Goal: Task Accomplishment & Management: Use online tool/utility

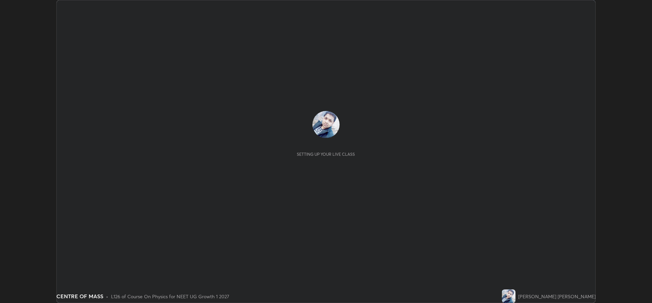
scroll to position [303, 652]
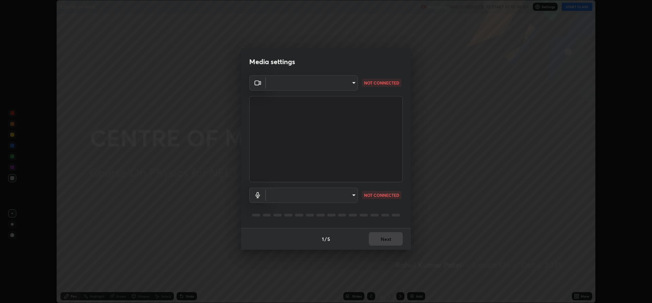
click at [342, 192] on body "Erase all CENTRE OF MASS Recording WAS SCHEDULED TO START AT 10:30 AM Settings …" at bounding box center [326, 151] width 652 height 303
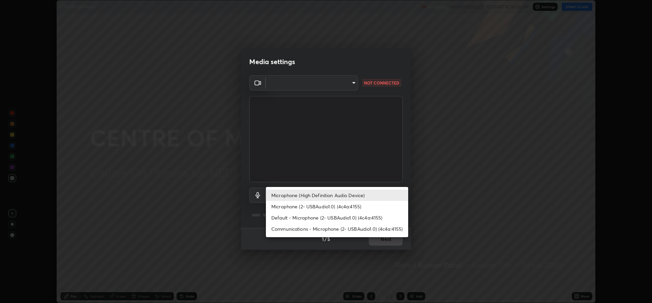
click at [309, 208] on li "Microphone (2- USBAudio1.0) (4c4a:4155)" at bounding box center [337, 206] width 142 height 11
type input "b330b5333c314d440cb7a677ea10aa29aba45f09d3d647a4a9ae05fbb864c315"
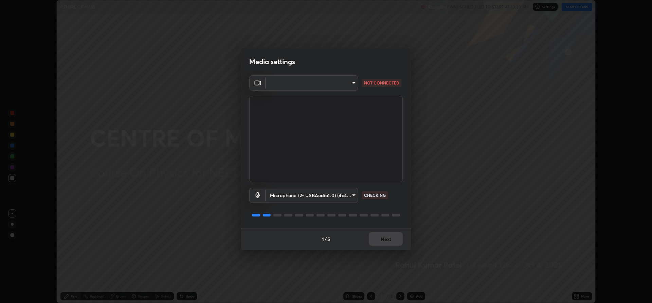
click at [308, 87] on body "Erase all CENTRE OF MASS Recording WAS SCHEDULED TO START AT 10:30 AM Settings …" at bounding box center [326, 151] width 652 height 303
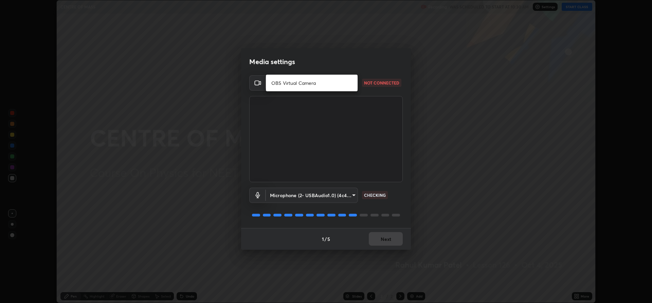
click at [312, 85] on li "OBS Virtual Camera" at bounding box center [312, 82] width 92 height 11
type input "f15db0baa701c4a62f1bde0adb77f765ad890decabc36671db508f0349ef2741"
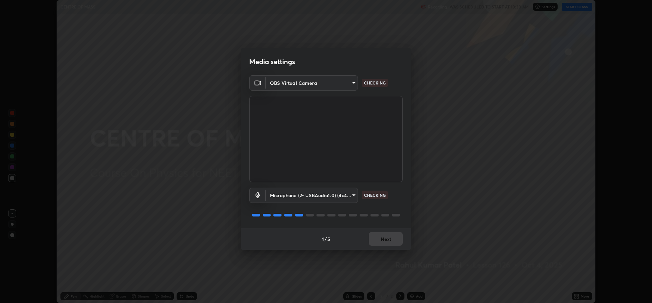
click at [379, 239] on div "1 / 5 Next" at bounding box center [326, 239] width 170 height 22
click at [380, 239] on div "1 / 5 Next" at bounding box center [326, 239] width 170 height 22
click at [383, 239] on div "1 / 5 Next" at bounding box center [326, 239] width 170 height 22
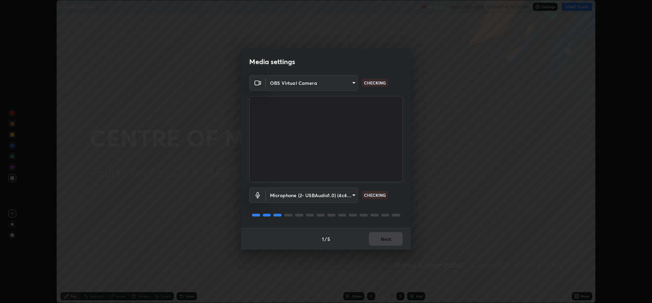
click at [383, 239] on div "1 / 5 Next" at bounding box center [326, 239] width 170 height 22
click at [384, 238] on div "1 / 5 Next" at bounding box center [326, 239] width 170 height 22
click at [386, 237] on div "1 / 5 Next" at bounding box center [326, 239] width 170 height 22
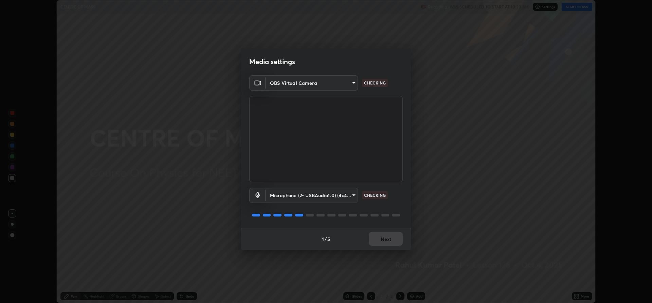
click at [384, 237] on div "1 / 5 Next" at bounding box center [326, 239] width 170 height 22
click at [377, 244] on button "Next" at bounding box center [386, 239] width 34 height 14
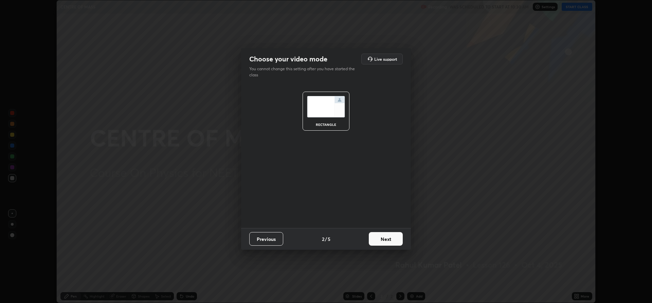
click at [380, 241] on button "Next" at bounding box center [386, 239] width 34 height 14
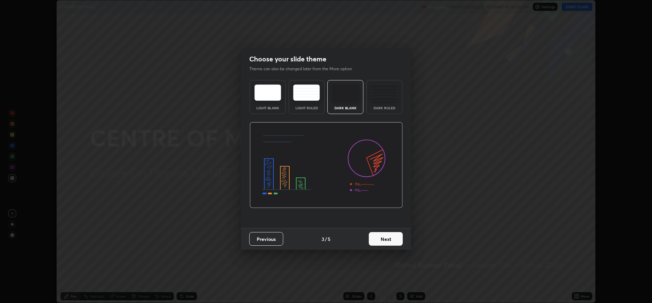
click at [380, 241] on button "Next" at bounding box center [386, 239] width 34 height 14
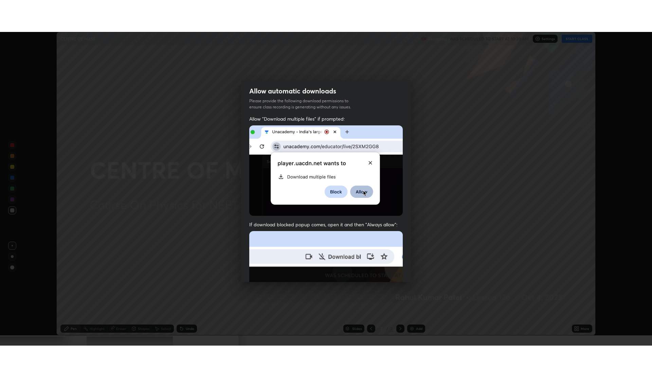
scroll to position [138, 0]
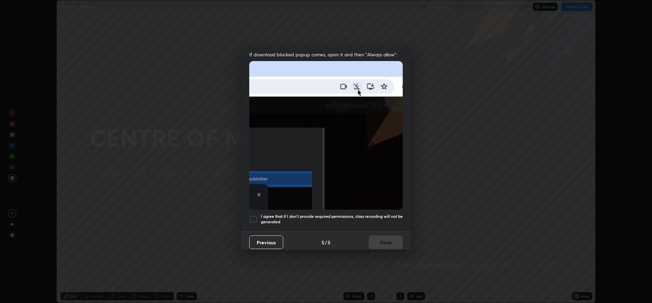
click at [255, 216] on div at bounding box center [253, 219] width 8 height 8
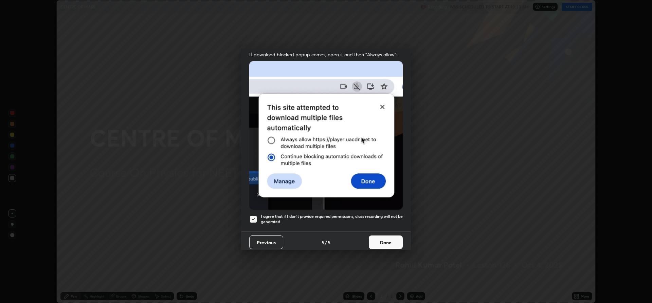
click at [377, 237] on button "Done" at bounding box center [386, 243] width 34 height 14
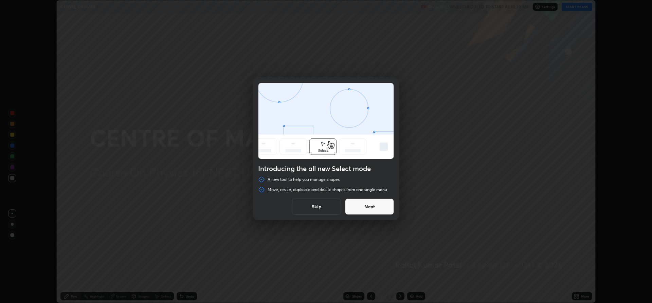
click at [373, 206] on button "Next" at bounding box center [369, 207] width 49 height 16
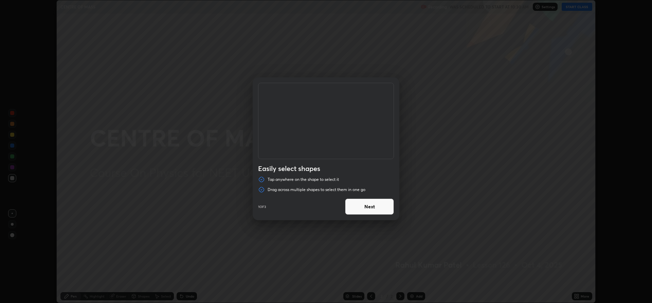
click at [372, 206] on button "Next" at bounding box center [369, 207] width 49 height 16
click at [375, 206] on button "Next" at bounding box center [369, 207] width 49 height 16
click at [384, 210] on button "Done" at bounding box center [369, 207] width 49 height 16
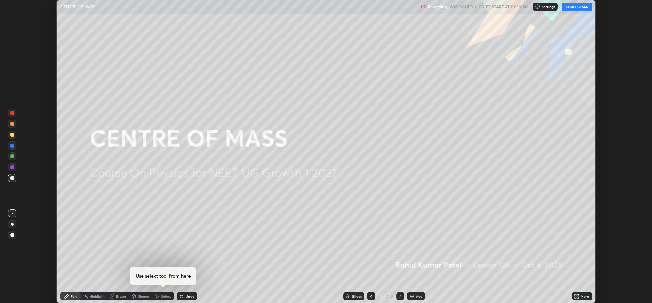
click at [580, 296] on div "More" at bounding box center [582, 297] width 20 height 8
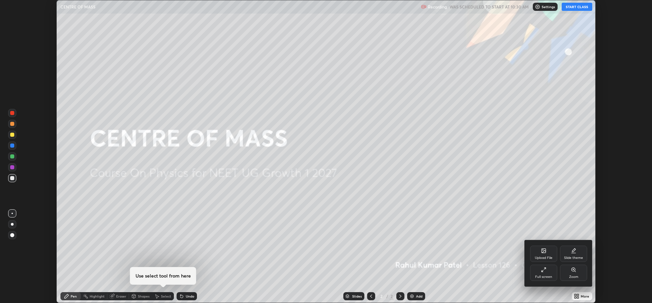
click at [545, 276] on div "Full screen" at bounding box center [543, 277] width 17 height 3
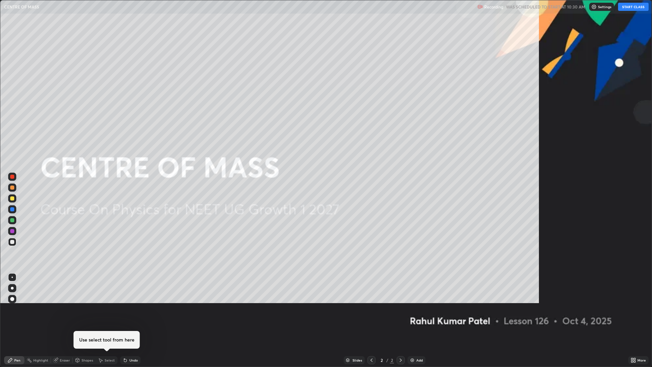
scroll to position [367, 652]
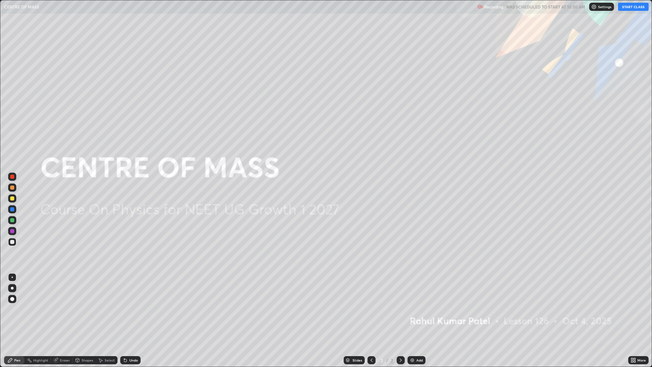
click at [414, 303] on img at bounding box center [412, 359] width 5 height 5
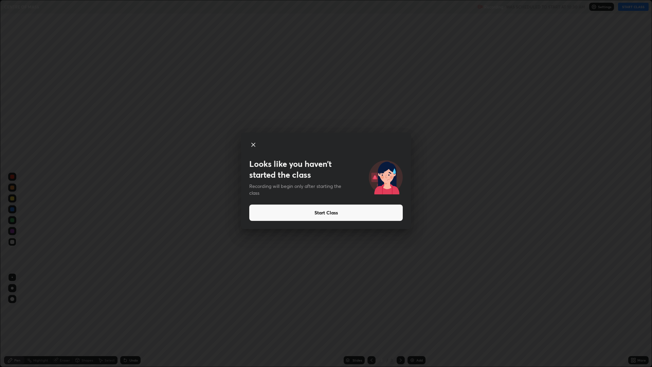
click at [333, 214] on button "Start Class" at bounding box center [326, 213] width 154 height 16
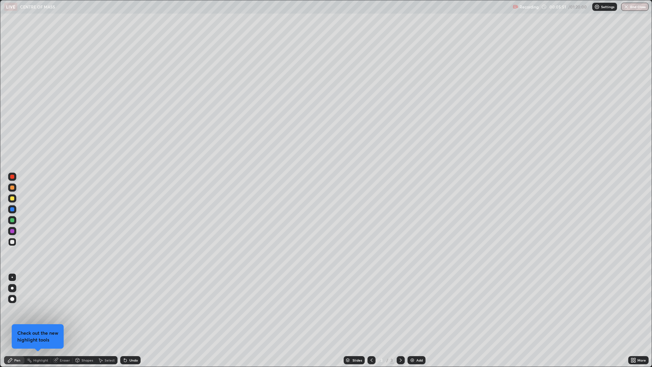
click at [129, 303] on div "Undo" at bounding box center [133, 359] width 8 height 3
click at [13, 188] on div at bounding box center [12, 187] width 4 height 4
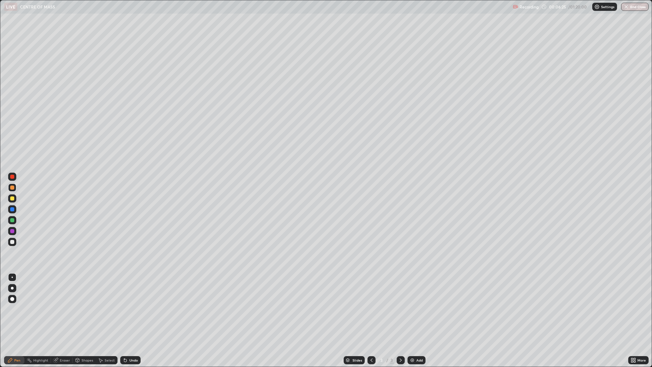
click at [84, 303] on div "Shapes" at bounding box center [84, 360] width 23 height 8
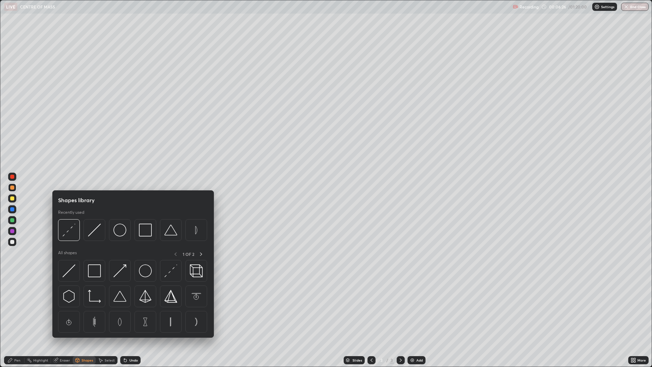
click at [143, 234] on img at bounding box center [145, 230] width 13 height 13
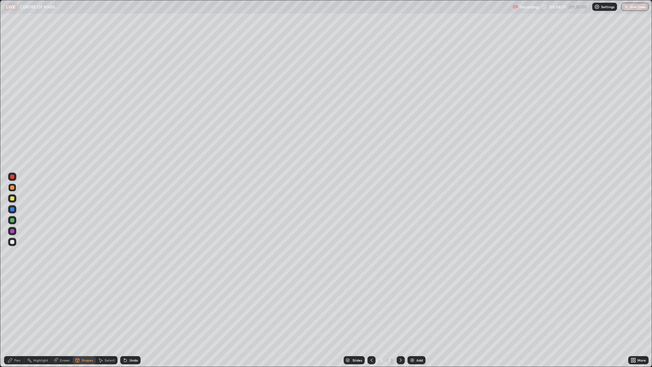
click at [17, 303] on div "Pen" at bounding box center [17, 359] width 6 height 3
click at [13, 199] on div at bounding box center [12, 198] width 4 height 4
click at [86, 303] on div "Shapes" at bounding box center [88, 359] width 12 height 3
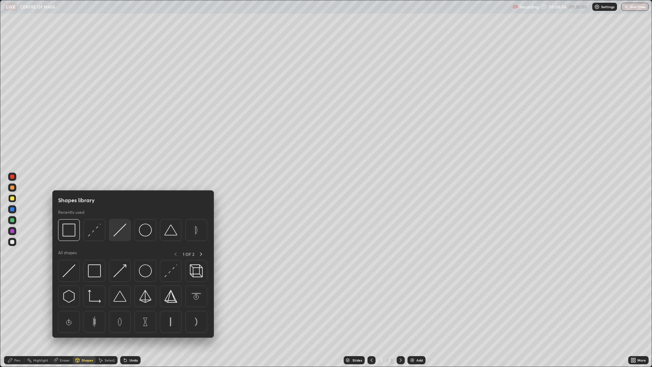
click at [119, 234] on img at bounding box center [119, 230] width 13 height 13
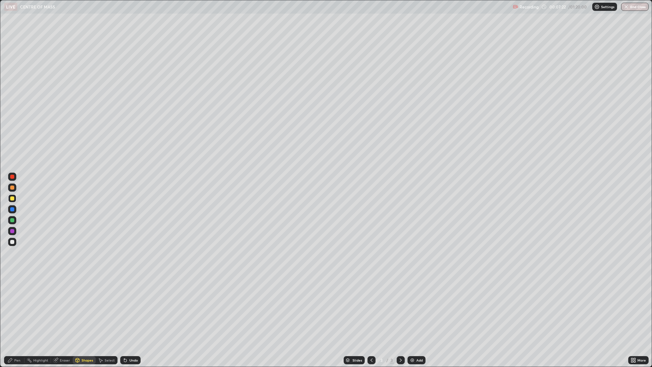
click at [13, 177] on div at bounding box center [12, 177] width 4 height 4
click at [127, 303] on icon at bounding box center [125, 359] width 5 height 5
click at [129, 303] on div "Undo" at bounding box center [133, 359] width 8 height 3
click at [18, 303] on div "Pen" at bounding box center [17, 359] width 6 height 3
click at [415, 303] on div "Add" at bounding box center [417, 360] width 18 height 8
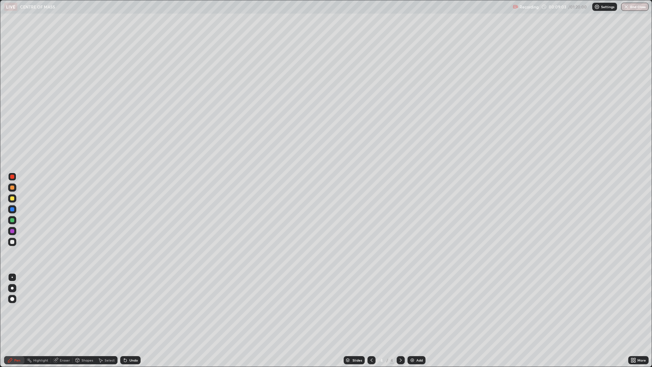
click at [14, 188] on div at bounding box center [12, 187] width 4 height 4
click at [88, 303] on div "Shapes" at bounding box center [88, 359] width 12 height 3
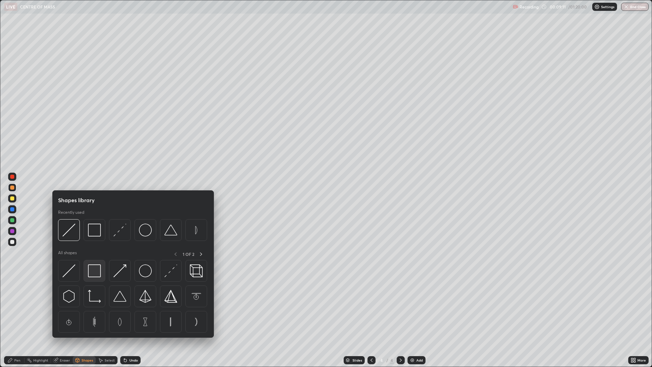
click at [99, 270] on img at bounding box center [94, 270] width 13 height 13
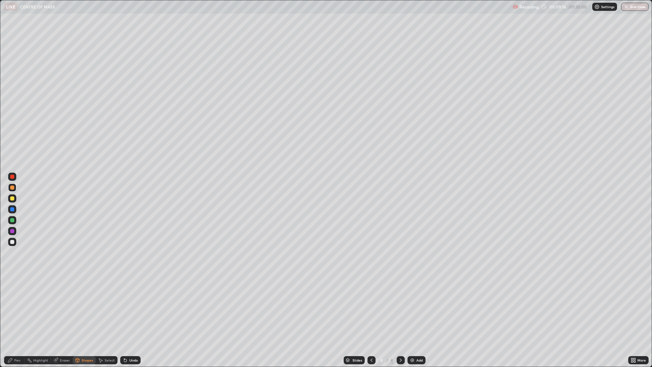
click at [81, 303] on div "Shapes" at bounding box center [84, 360] width 23 height 8
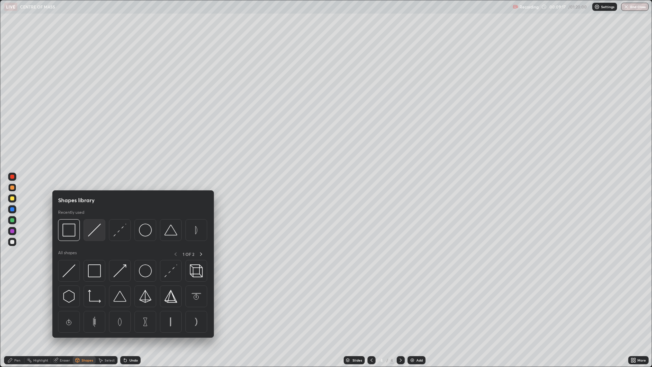
click at [93, 233] on img at bounding box center [94, 230] width 13 height 13
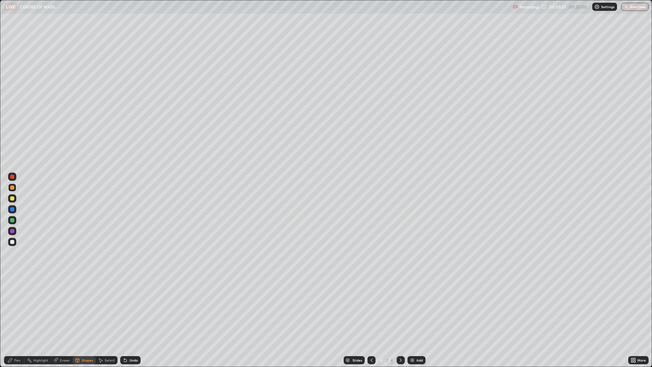
click at [82, 303] on div "Shapes" at bounding box center [84, 360] width 23 height 8
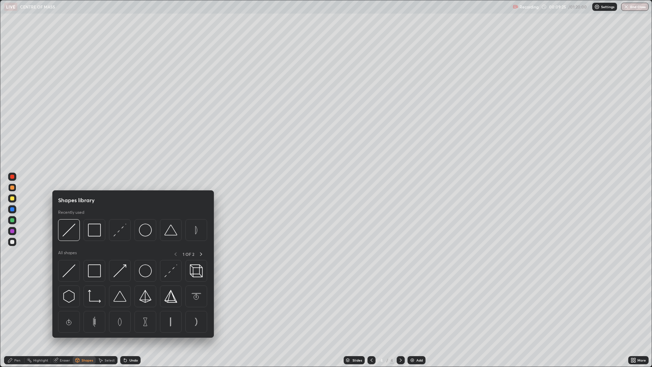
click at [14, 209] on div at bounding box center [12, 209] width 4 height 4
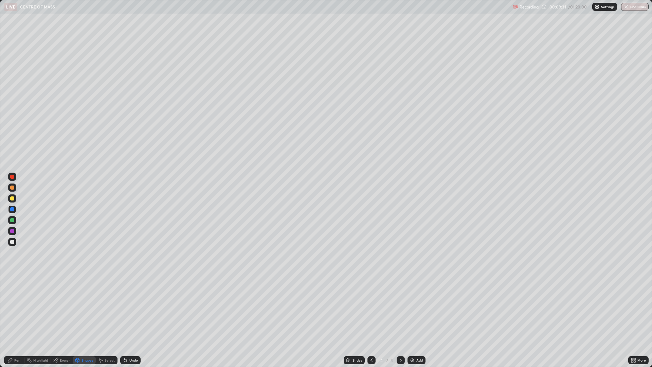
click at [15, 303] on div "Pen" at bounding box center [17, 359] width 6 height 3
click at [135, 303] on div "Undo" at bounding box center [133, 359] width 8 height 3
click at [12, 233] on div at bounding box center [12, 231] width 4 height 4
click at [129, 303] on div "Undo" at bounding box center [133, 359] width 8 height 3
click at [63, 303] on div "Eraser" at bounding box center [62, 360] width 22 height 8
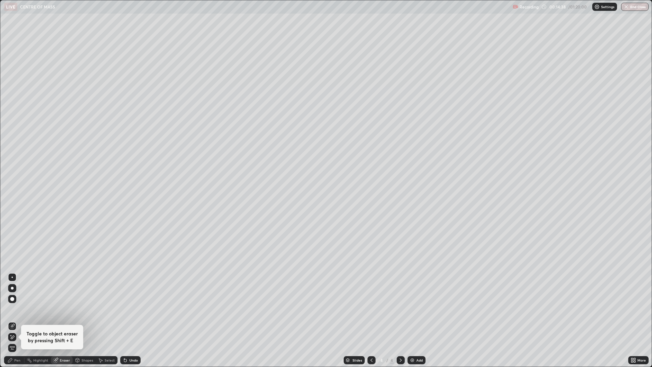
click at [14, 303] on div "Pen" at bounding box center [17, 359] width 6 height 3
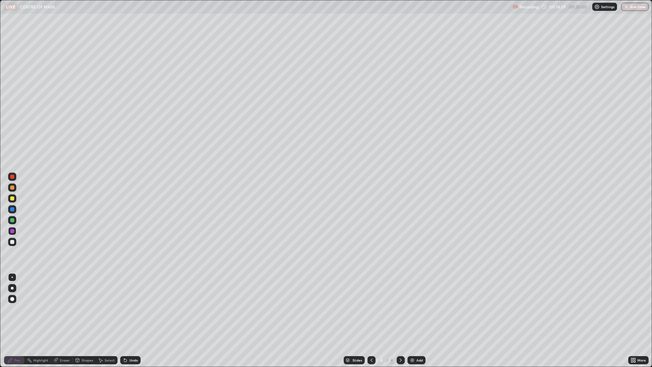
click at [13, 220] on div at bounding box center [12, 220] width 4 height 4
click at [418, 303] on div "Add" at bounding box center [420, 359] width 6 height 3
click at [14, 188] on div at bounding box center [12, 187] width 4 height 4
click at [83, 303] on div "Shapes" at bounding box center [88, 359] width 12 height 3
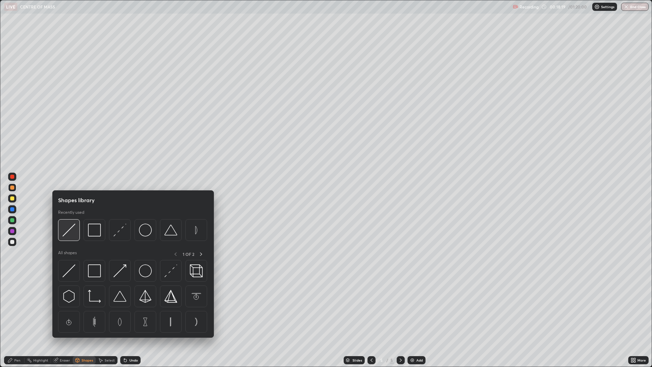
click at [72, 230] on img at bounding box center [69, 230] width 13 height 13
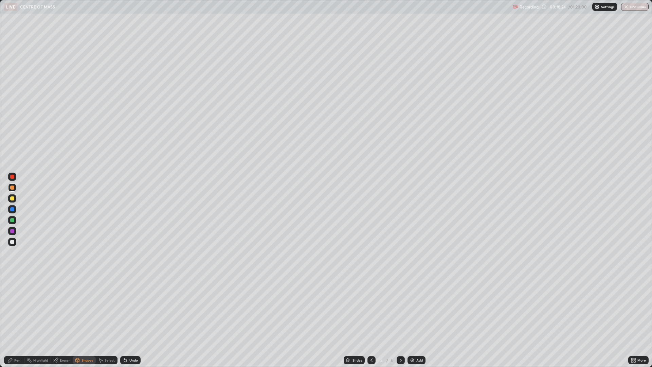
click at [19, 303] on div "Pen" at bounding box center [17, 359] width 6 height 3
click at [14, 199] on div at bounding box center [12, 198] width 4 height 4
click at [131, 303] on div "Undo" at bounding box center [133, 359] width 8 height 3
click at [132, 303] on div "Undo" at bounding box center [133, 359] width 8 height 3
click at [136, 303] on div "Undo" at bounding box center [133, 359] width 8 height 3
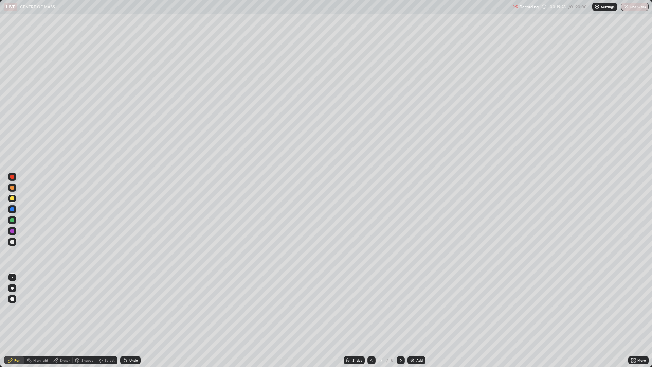
click at [12, 211] on div at bounding box center [12, 209] width 4 height 4
click at [82, 303] on div "Shapes" at bounding box center [88, 359] width 12 height 3
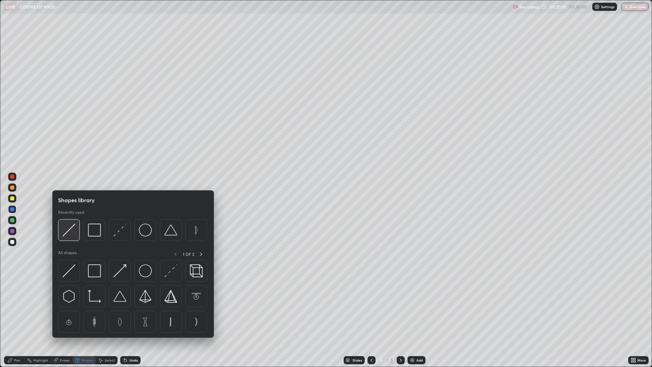
click at [71, 235] on img at bounding box center [69, 230] width 13 height 13
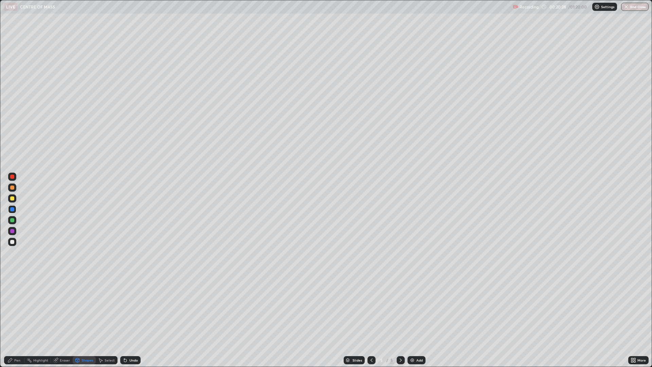
click at [15, 303] on div "Pen" at bounding box center [17, 359] width 6 height 3
click at [13, 219] on div at bounding box center [12, 220] width 4 height 4
click at [414, 303] on img at bounding box center [412, 359] width 5 height 5
click at [12, 187] on div at bounding box center [12, 187] width 4 height 4
click at [86, 303] on div "Shapes" at bounding box center [88, 359] width 12 height 3
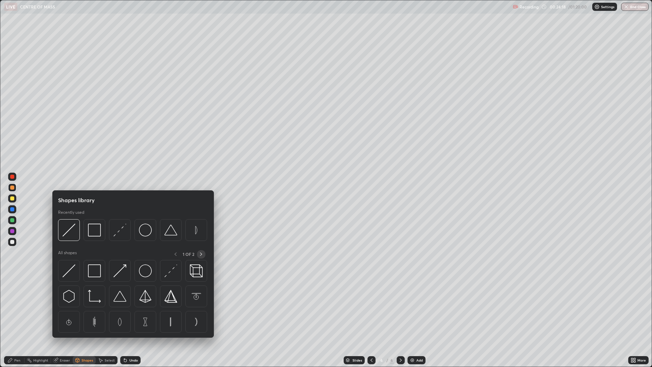
click at [201, 254] on icon at bounding box center [200, 253] width 5 height 5
click at [69, 297] on img at bounding box center [69, 296] width 13 height 13
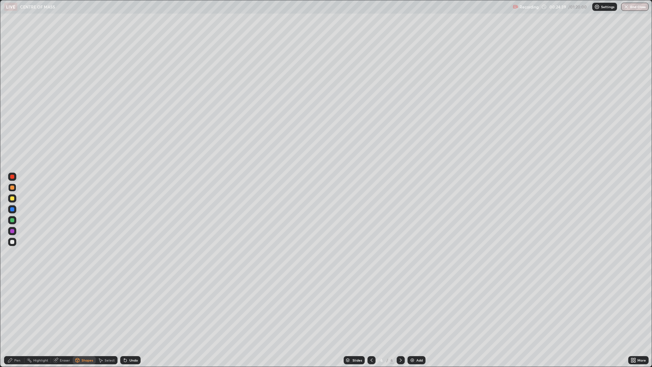
click at [81, 303] on div "Shapes" at bounding box center [84, 360] width 23 height 8
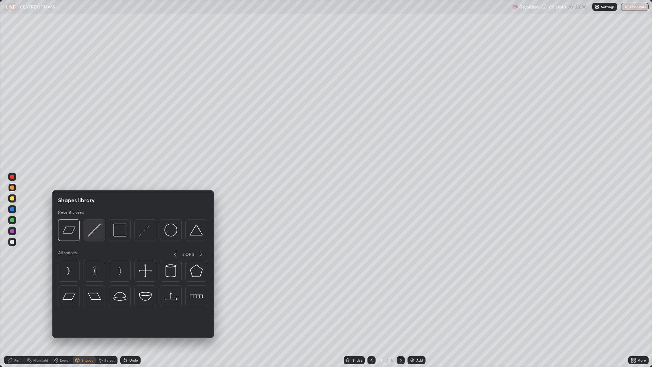
click at [93, 233] on img at bounding box center [94, 230] width 13 height 13
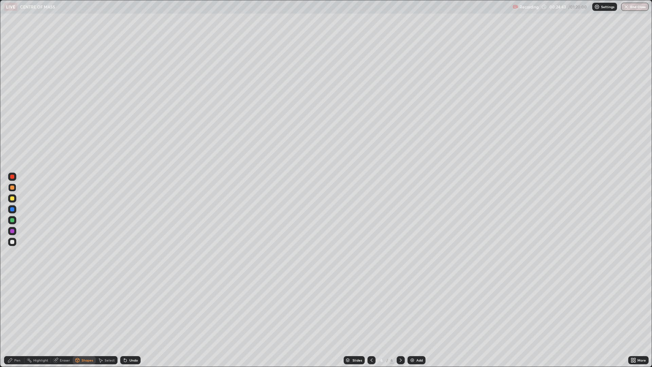
click at [14, 210] on div at bounding box center [12, 209] width 4 height 4
click at [131, 303] on div "Undo" at bounding box center [130, 360] width 20 height 8
click at [67, 303] on div "Eraser" at bounding box center [65, 359] width 10 height 3
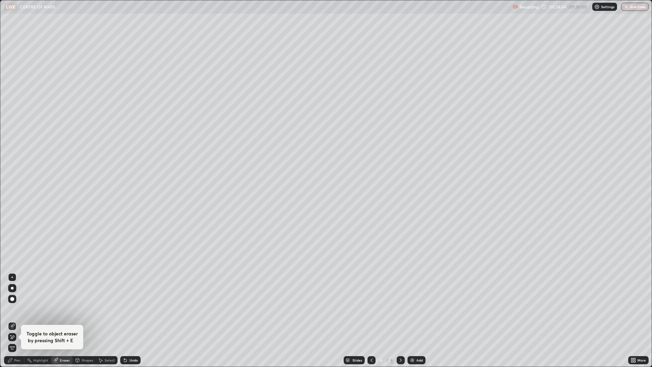
click at [88, 303] on div "Shapes" at bounding box center [88, 359] width 12 height 3
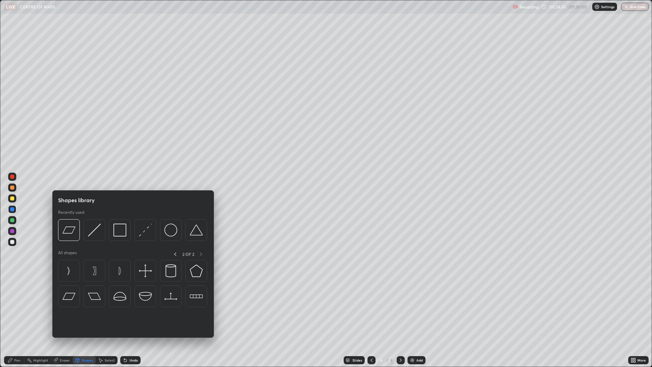
click at [100, 231] on img at bounding box center [94, 230] width 13 height 13
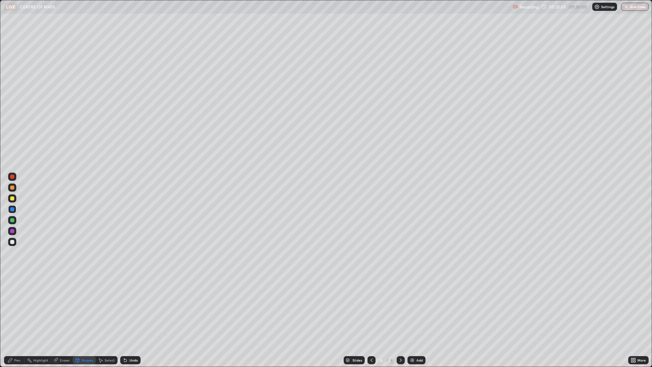
click at [127, 303] on div "Undo" at bounding box center [130, 360] width 20 height 8
click at [16, 303] on div "Pen" at bounding box center [17, 359] width 6 height 3
click at [12, 188] on div at bounding box center [12, 187] width 4 height 4
click at [12, 220] on div at bounding box center [12, 220] width 4 height 4
click at [13, 231] on div at bounding box center [12, 231] width 4 height 4
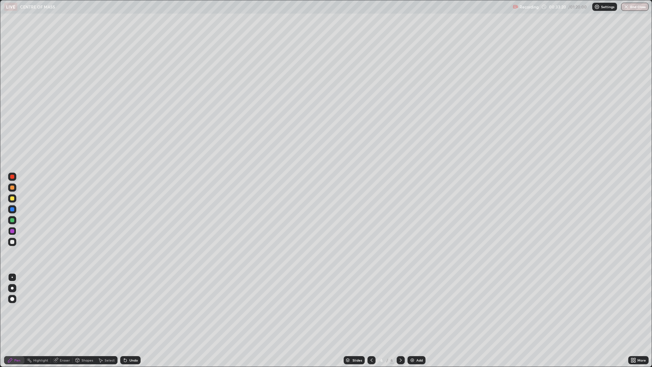
click at [415, 303] on div "Add" at bounding box center [417, 360] width 18 height 8
click at [83, 303] on div "Shapes" at bounding box center [88, 359] width 12 height 3
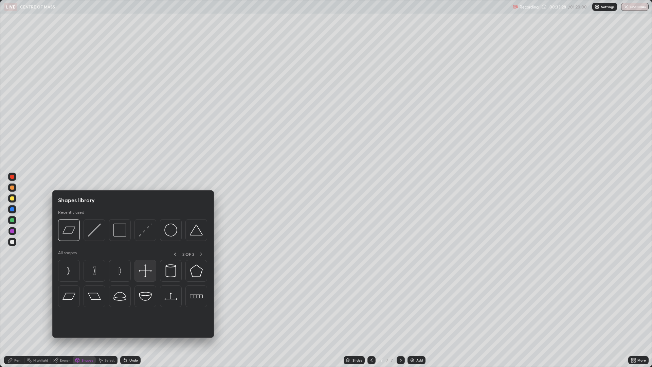
click at [146, 275] on img at bounding box center [145, 270] width 13 height 13
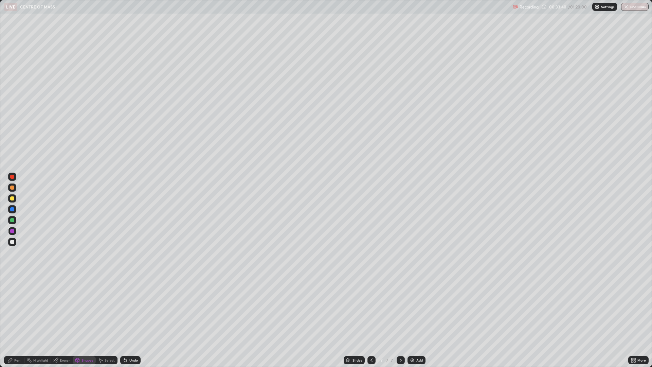
click at [132, 303] on div "Undo" at bounding box center [133, 359] width 8 height 3
click at [84, 303] on div "Shapes" at bounding box center [88, 359] width 12 height 3
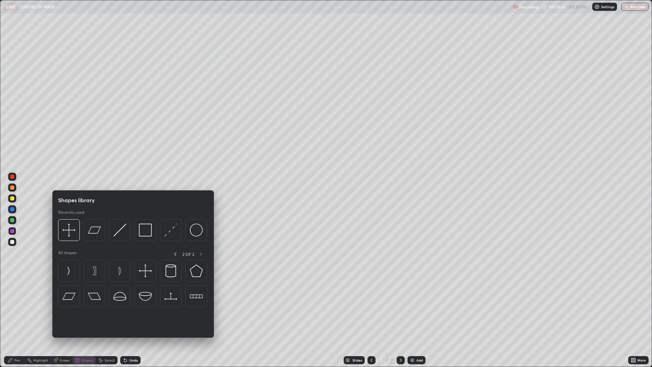
click at [119, 232] on img at bounding box center [119, 230] width 13 height 13
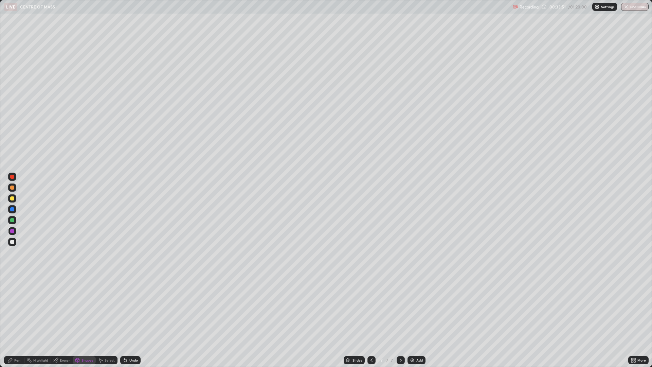
click at [16, 303] on div "Pen" at bounding box center [17, 359] width 6 height 3
click at [86, 303] on div "Shapes" at bounding box center [88, 359] width 12 height 3
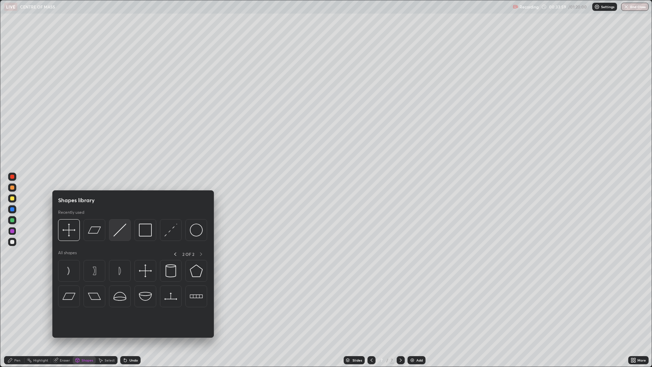
click at [120, 235] on img at bounding box center [119, 230] width 13 height 13
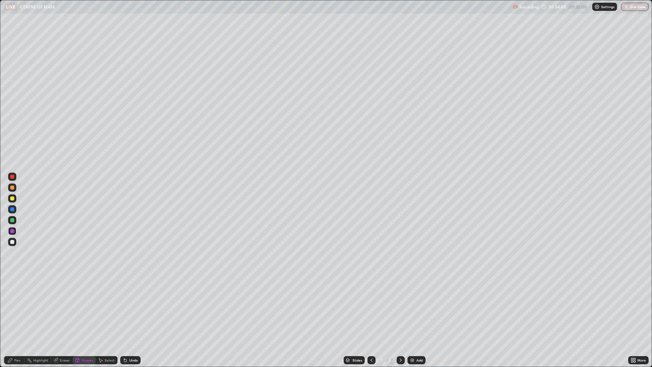
click at [13, 187] on div at bounding box center [12, 187] width 4 height 4
click at [89, 303] on div "Shapes" at bounding box center [88, 359] width 12 height 3
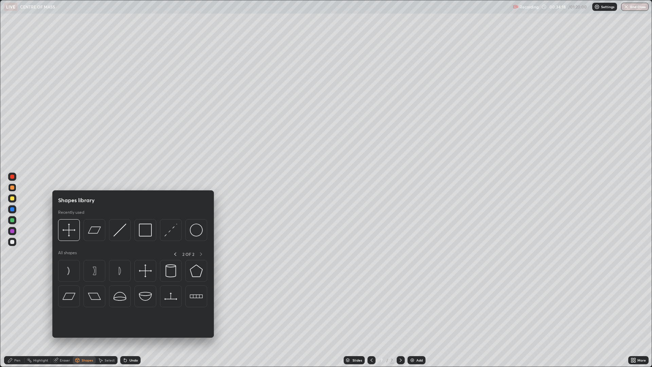
click at [167, 234] on img at bounding box center [170, 230] width 13 height 13
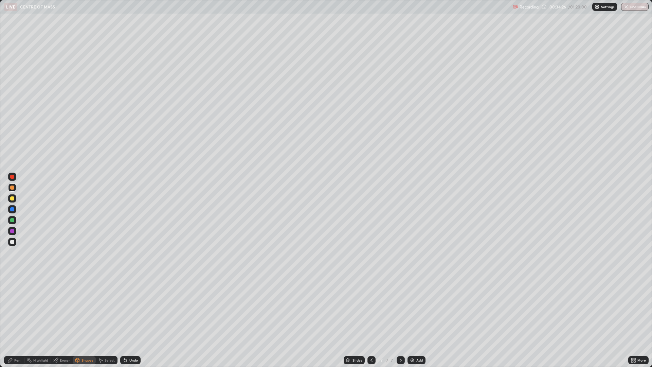
click at [130, 303] on div "Undo" at bounding box center [130, 360] width 20 height 8
click at [129, 303] on div "Undo" at bounding box center [133, 359] width 8 height 3
click at [15, 209] on div at bounding box center [12, 209] width 8 height 8
click at [130, 303] on div "Undo" at bounding box center [133, 359] width 8 height 3
click at [81, 303] on div "Shapes" at bounding box center [84, 360] width 23 height 8
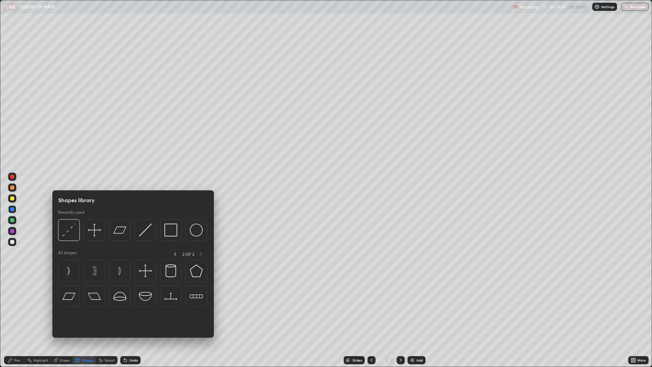
click at [141, 232] on img at bounding box center [145, 230] width 13 height 13
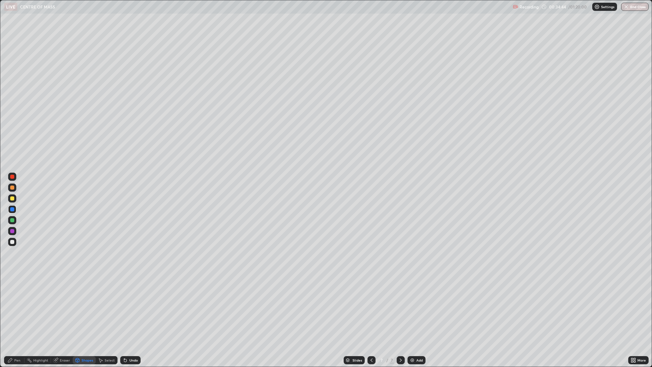
click at [15, 303] on div "Pen" at bounding box center [14, 360] width 20 height 8
click at [14, 189] on div at bounding box center [12, 187] width 4 height 4
click at [12, 232] on div at bounding box center [12, 231] width 4 height 4
click at [12, 220] on div at bounding box center [12, 220] width 4 height 4
click at [13, 241] on div at bounding box center [12, 242] width 4 height 4
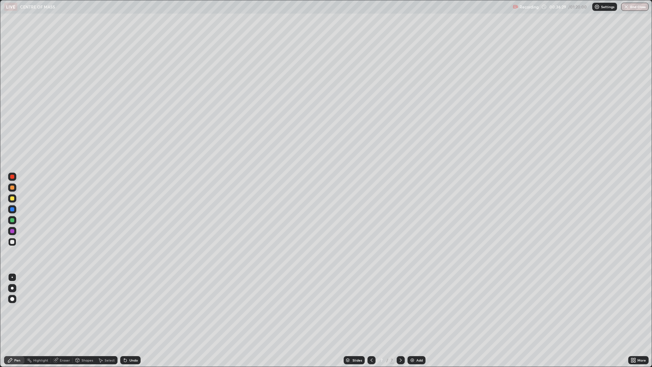
click at [12, 220] on div at bounding box center [12, 220] width 4 height 4
click at [12, 221] on div at bounding box center [12, 220] width 4 height 4
click at [417, 303] on div "Add" at bounding box center [420, 359] width 6 height 3
click at [14, 188] on div at bounding box center [12, 187] width 4 height 4
click at [135, 303] on div "Undo" at bounding box center [130, 360] width 20 height 8
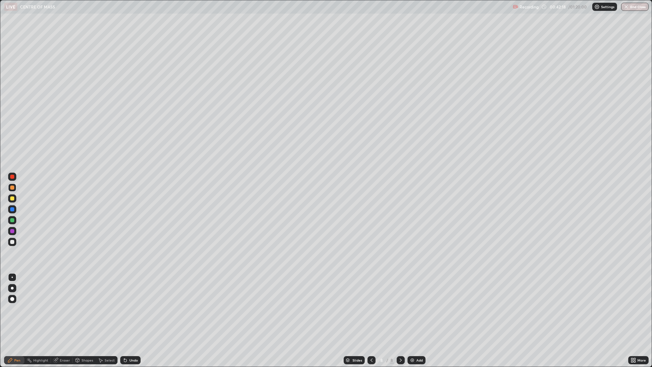
click at [14, 210] on div at bounding box center [12, 209] width 4 height 4
click at [134, 303] on div "Undo" at bounding box center [130, 360] width 20 height 8
click at [418, 303] on div "Add" at bounding box center [420, 359] width 6 height 3
click at [13, 187] on div at bounding box center [12, 187] width 4 height 4
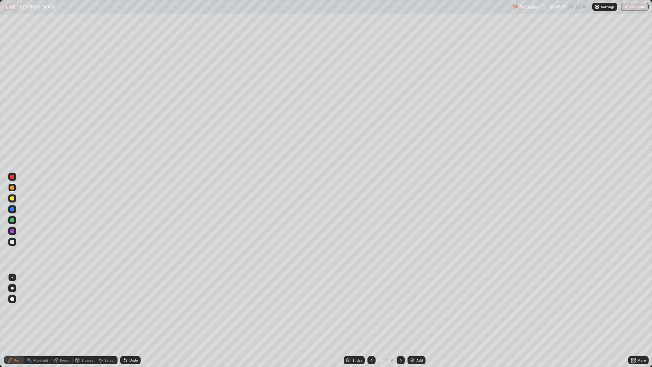
click at [11, 211] on div at bounding box center [12, 209] width 4 height 4
click at [11, 233] on div at bounding box center [12, 231] width 8 height 8
click at [628, 11] on button "End Class" at bounding box center [635, 7] width 28 height 8
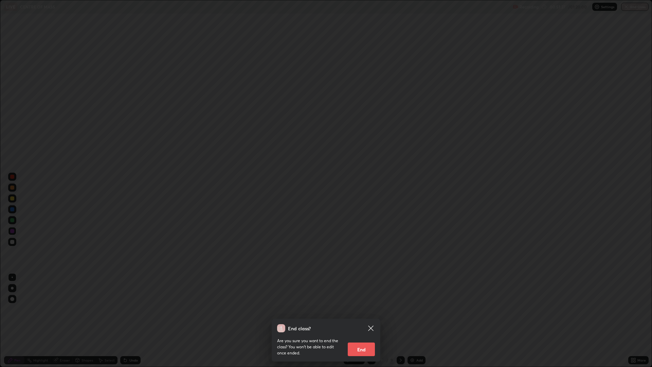
click at [363, 303] on button "End" at bounding box center [361, 349] width 27 height 14
